Goal: Information Seeking & Learning: Understand process/instructions

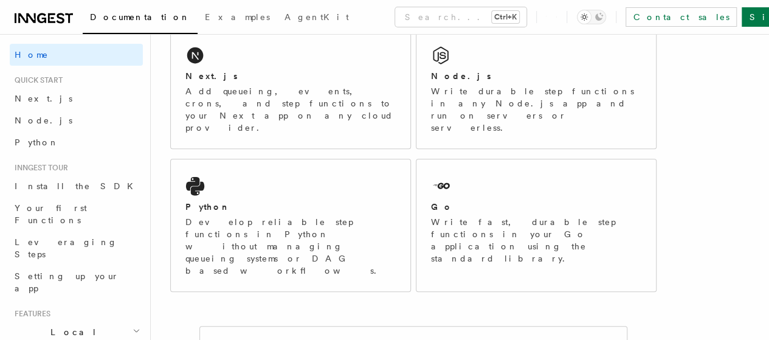
click at [298, 126] on div "Next.js Add queueing, events, crons, and step functions to your Next app on any…" at bounding box center [290, 89] width 239 height 120
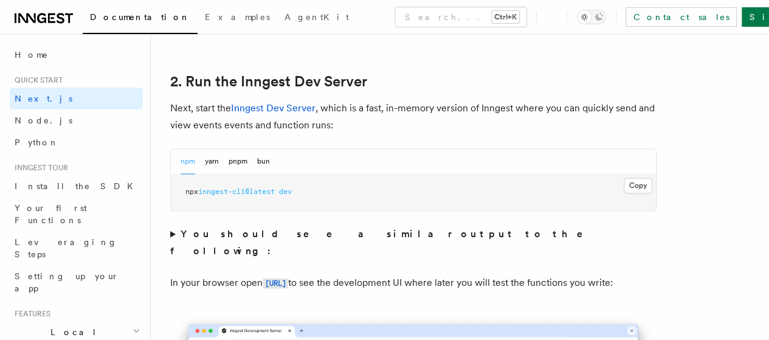
scroll to position [830, 0]
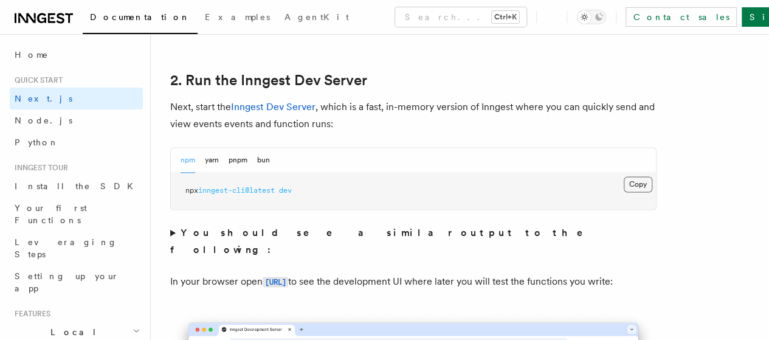
click at [624, 192] on button "Copy Copied" at bounding box center [638, 184] width 29 height 16
